Goal: Information Seeking & Learning: Check status

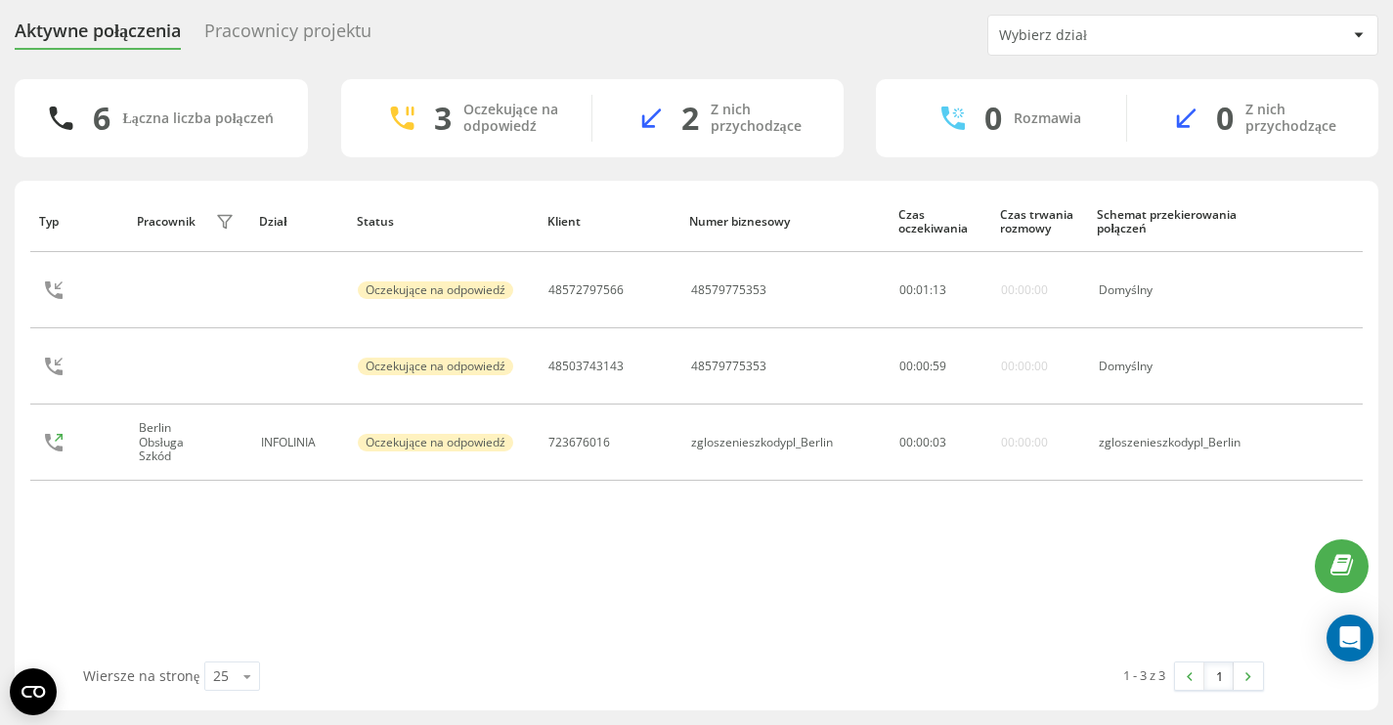
scroll to position [59, 0]
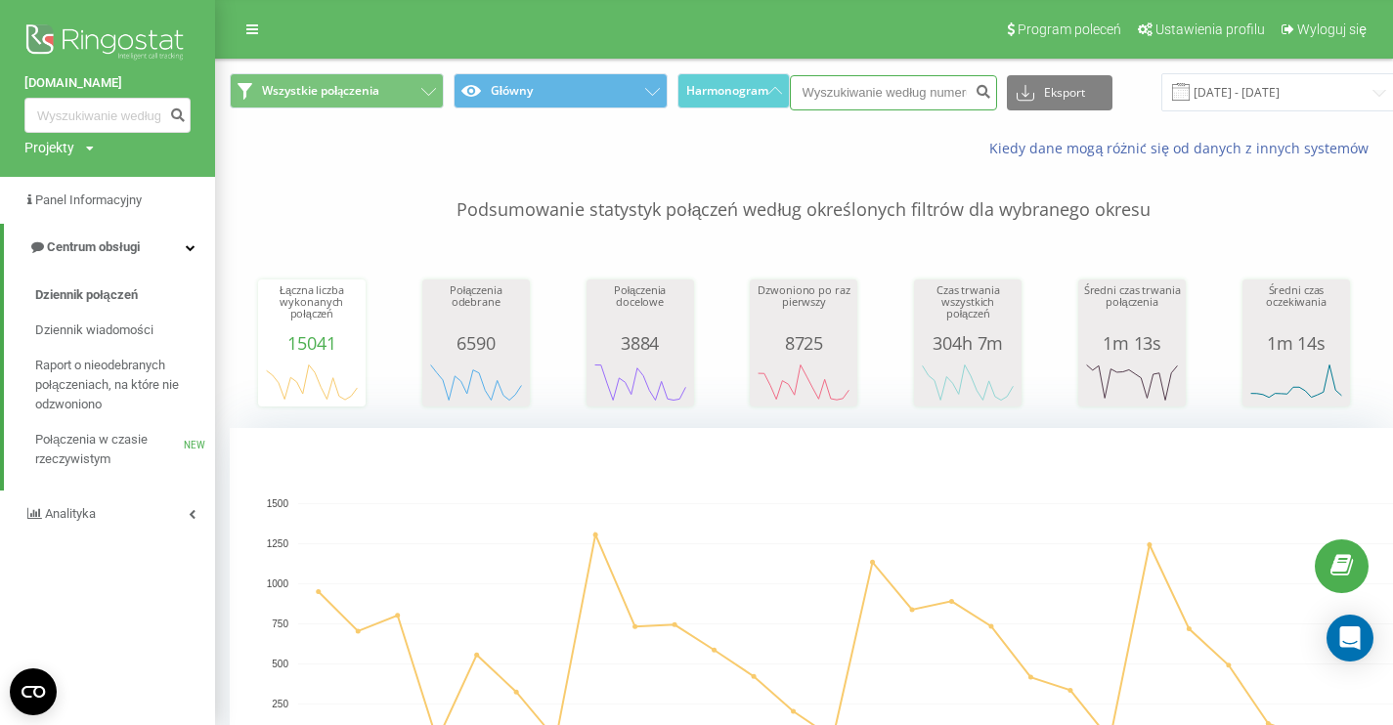
click at [896, 101] on input at bounding box center [893, 92] width 207 height 35
paste input "661323560"
type input "661323560"
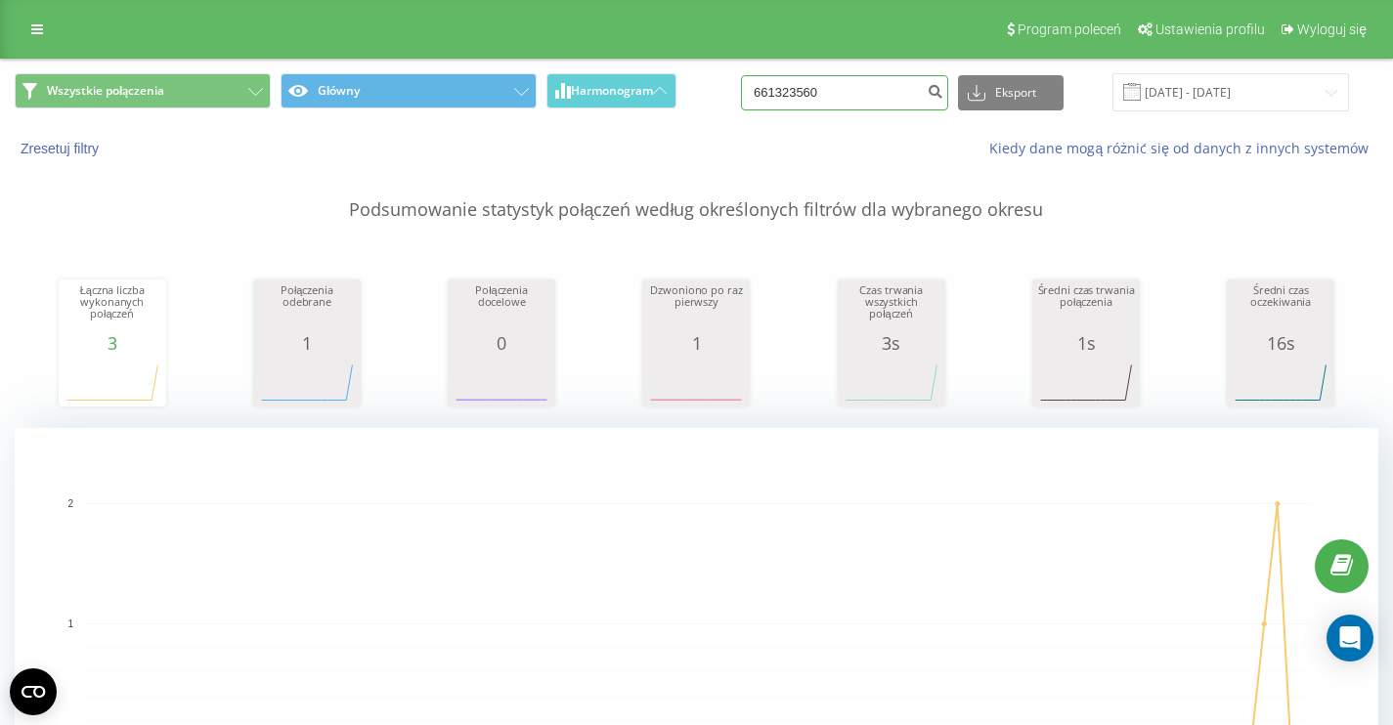
click at [864, 91] on input "661323560" at bounding box center [844, 92] width 207 height 35
click at [864, 93] on input "661323560" at bounding box center [844, 92] width 207 height 35
click at [860, 94] on input "661323560" at bounding box center [844, 92] width 207 height 35
paste input "48507063129"
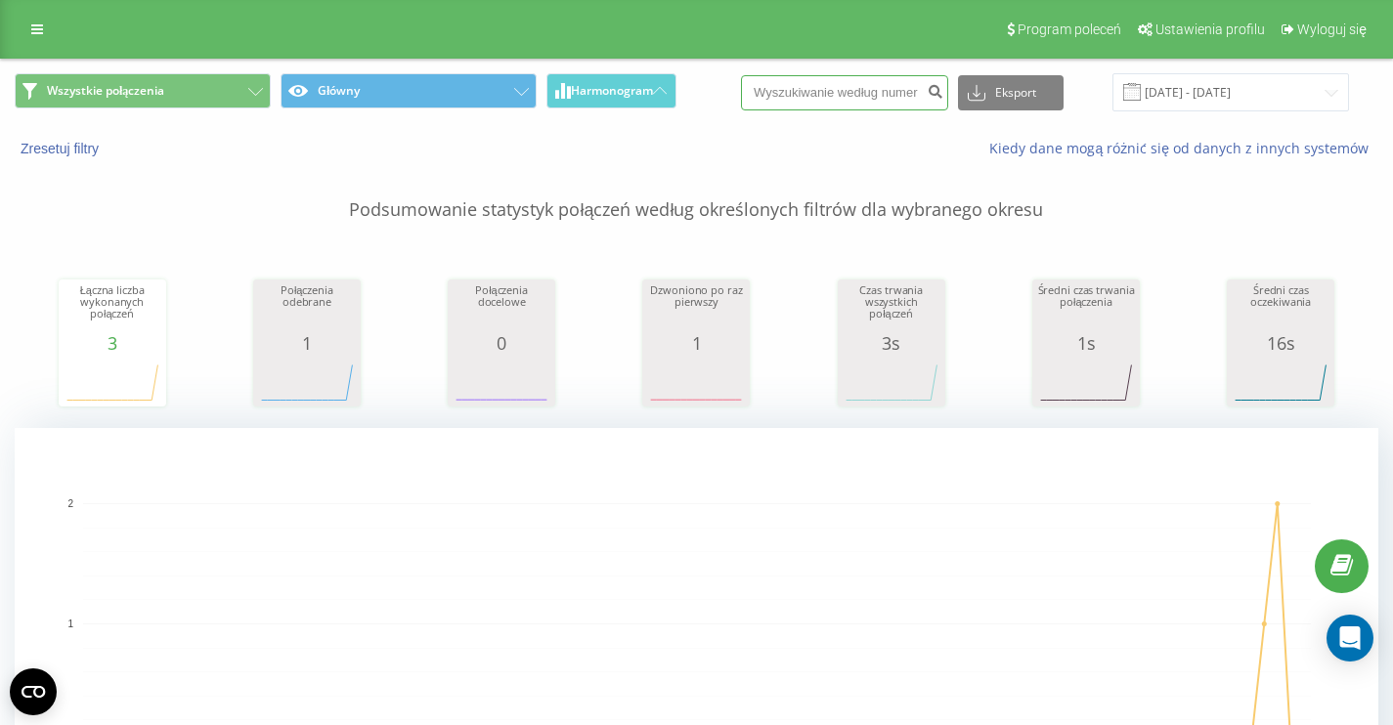
type input "48507063129"
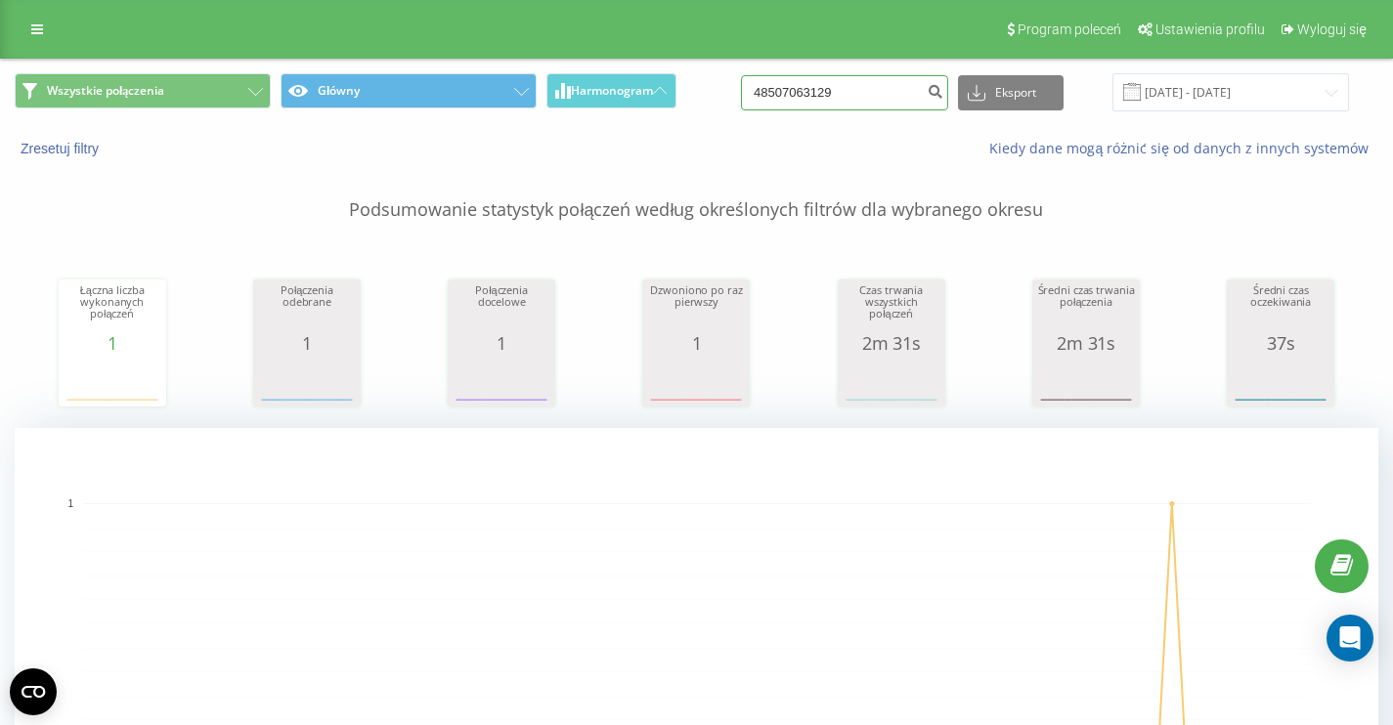
click at [878, 104] on input "48507063129" at bounding box center [844, 92] width 207 height 35
paste input "517917030"
type input "517917030"
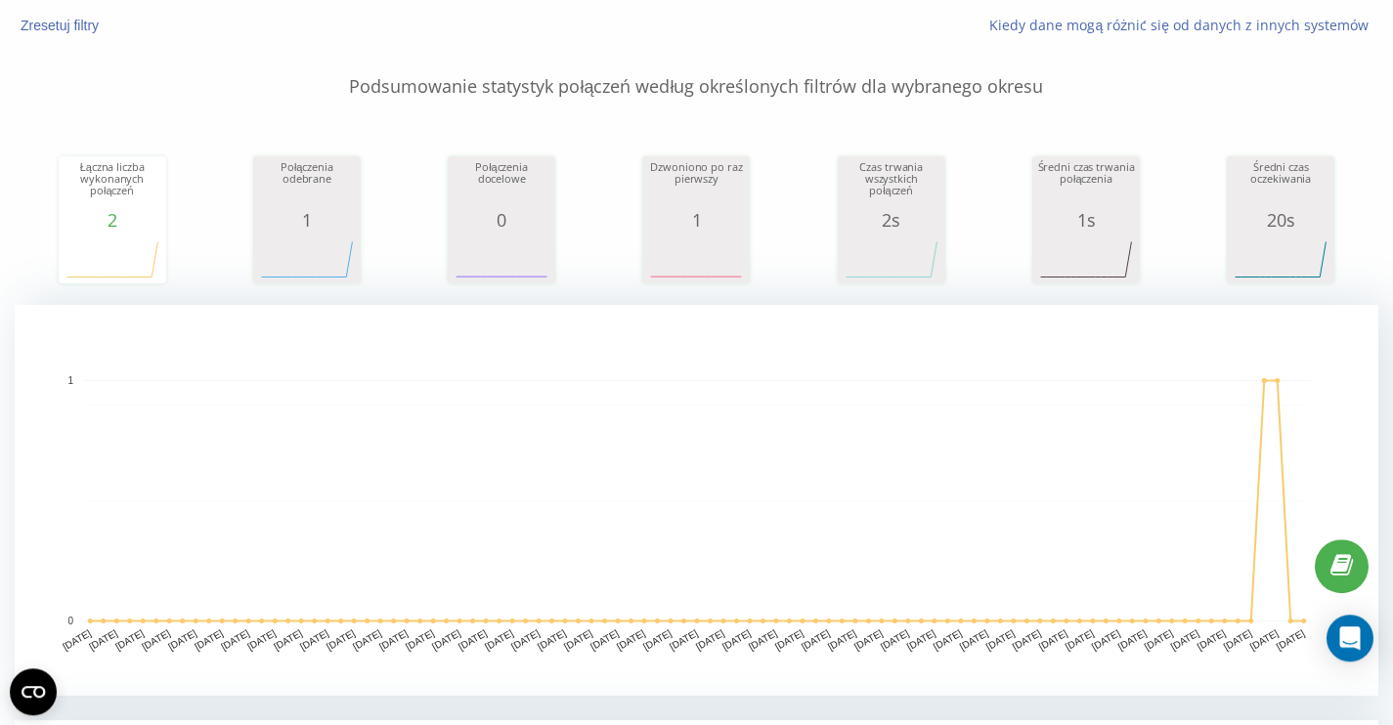
scroll to position [532, 0]
